Goal: Task Accomplishment & Management: Use online tool/utility

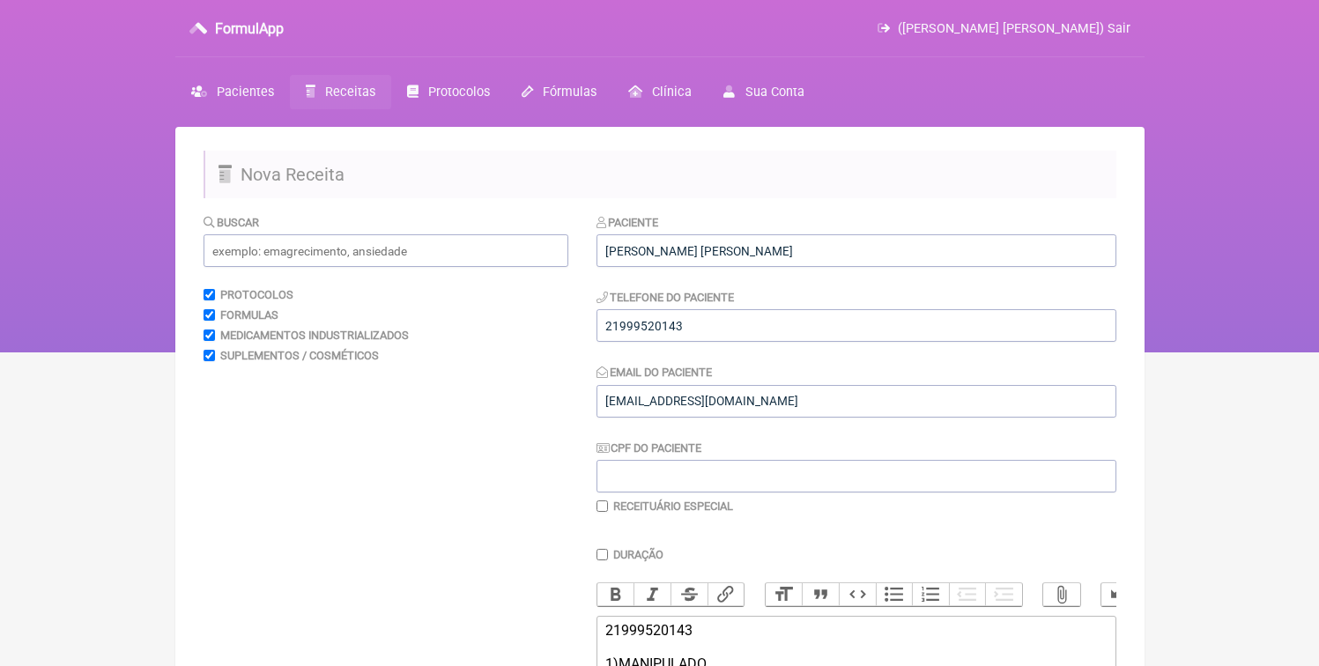
scroll to position [523, 0]
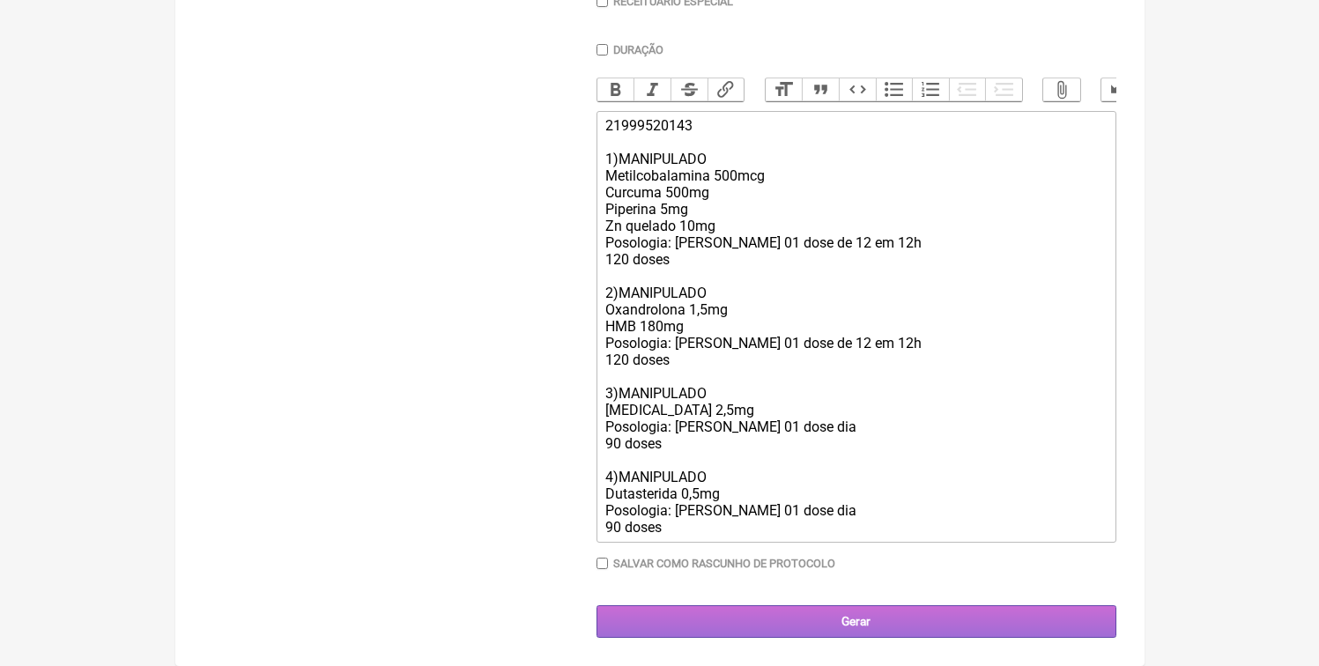
click at [865, 630] on input "Gerar" at bounding box center [856, 621] width 520 height 33
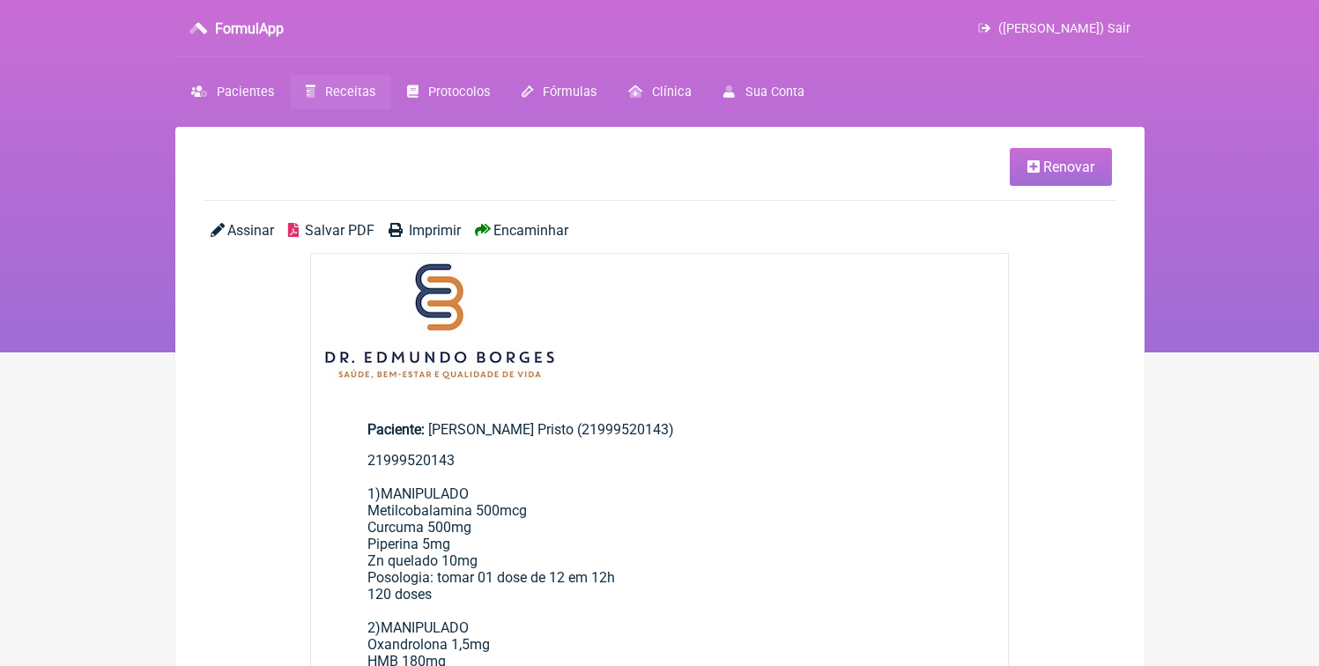
click at [333, 225] on span "Salvar PDF" at bounding box center [340, 230] width 70 height 17
click at [335, 99] on span "Receitas" at bounding box center [350, 92] width 50 height 15
